Goal: Transaction & Acquisition: Purchase product/service

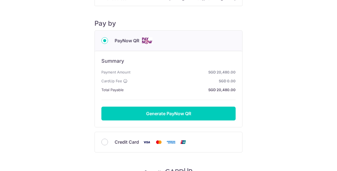
scroll to position [59, 0]
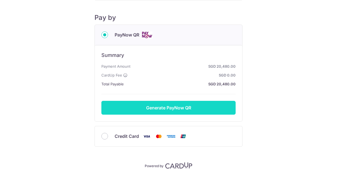
click at [172, 107] on button "Generate PayNow QR" at bounding box center [168, 108] width 134 height 14
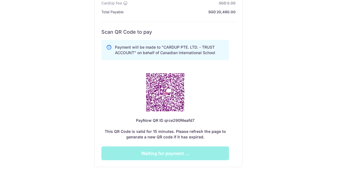
scroll to position [132, 0]
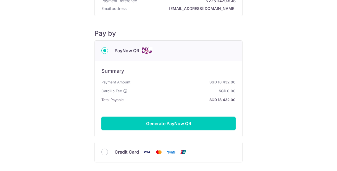
scroll to position [47, 0]
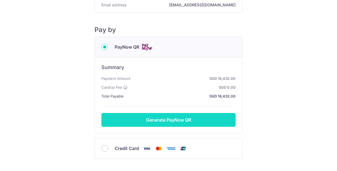
click at [171, 117] on button "Generate PayNow QR" at bounding box center [168, 120] width 134 height 14
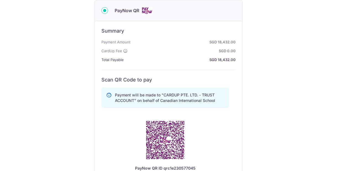
scroll to position [0, 0]
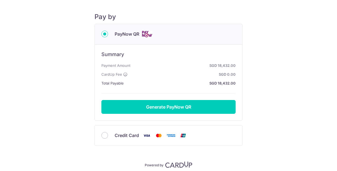
scroll to position [61, 0]
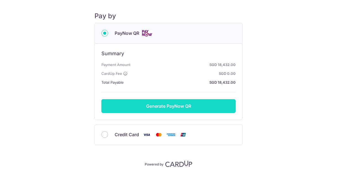
click at [174, 106] on button "Generate PayNow QR" at bounding box center [168, 106] width 134 height 14
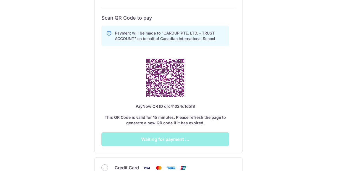
scroll to position [146, 0]
